Goal: Communication & Community: Ask a question

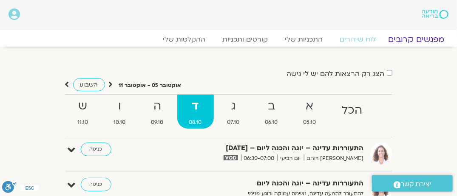
click at [417, 38] on link "מפגשים קרובים" at bounding box center [416, 39] width 77 height 10
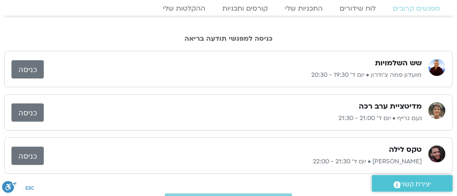
scroll to position [85, 0]
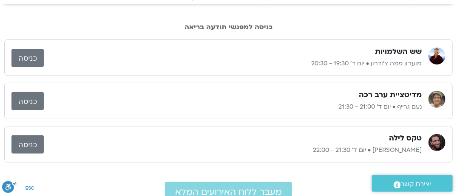
scroll to position [0, 0]
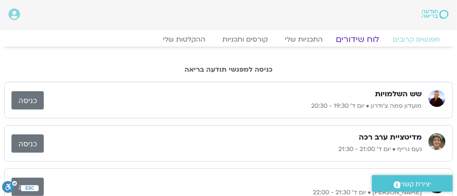
click at [360, 36] on link "לוח שידורים" at bounding box center [358, 39] width 64 height 10
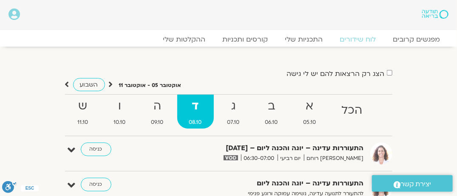
click at [410, 185] on span "יצירת קשר" at bounding box center [416, 184] width 31 height 11
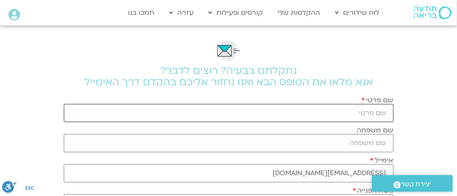
click at [353, 112] on input "שם פרטי" at bounding box center [229, 113] width 330 height 18
type input "-"
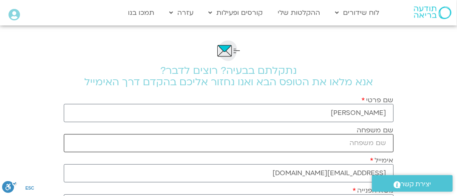
click at [346, 145] on input "שם משפחה" at bounding box center [229, 143] width 330 height 18
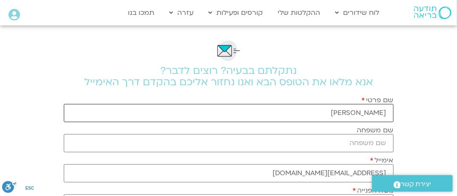
drag, startPoint x: 365, startPoint y: 113, endPoint x: 398, endPoint y: 114, distance: 33.2
drag, startPoint x: 370, startPoint y: 111, endPoint x: 423, endPoint y: 119, distance: 53.7
type input "[PERSON_NAME]"
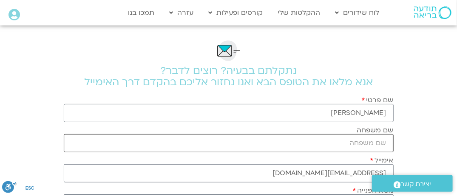
click at [344, 140] on input "שם משפחה" at bounding box center [229, 143] width 330 height 18
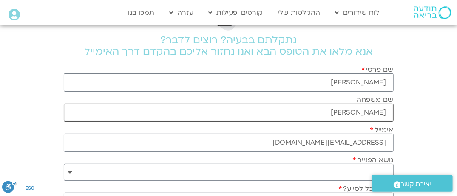
scroll to position [43, 0]
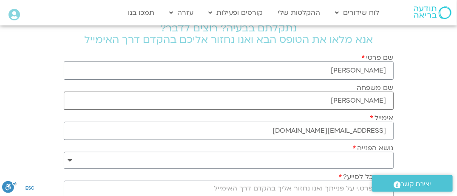
type input "[PERSON_NAME]"
click at [342, 159] on select "**********" at bounding box center [229, 160] width 330 height 17
click at [318, 161] on select "**********" at bounding box center [229, 160] width 330 height 17
